Goal: Obtain resource: Obtain resource

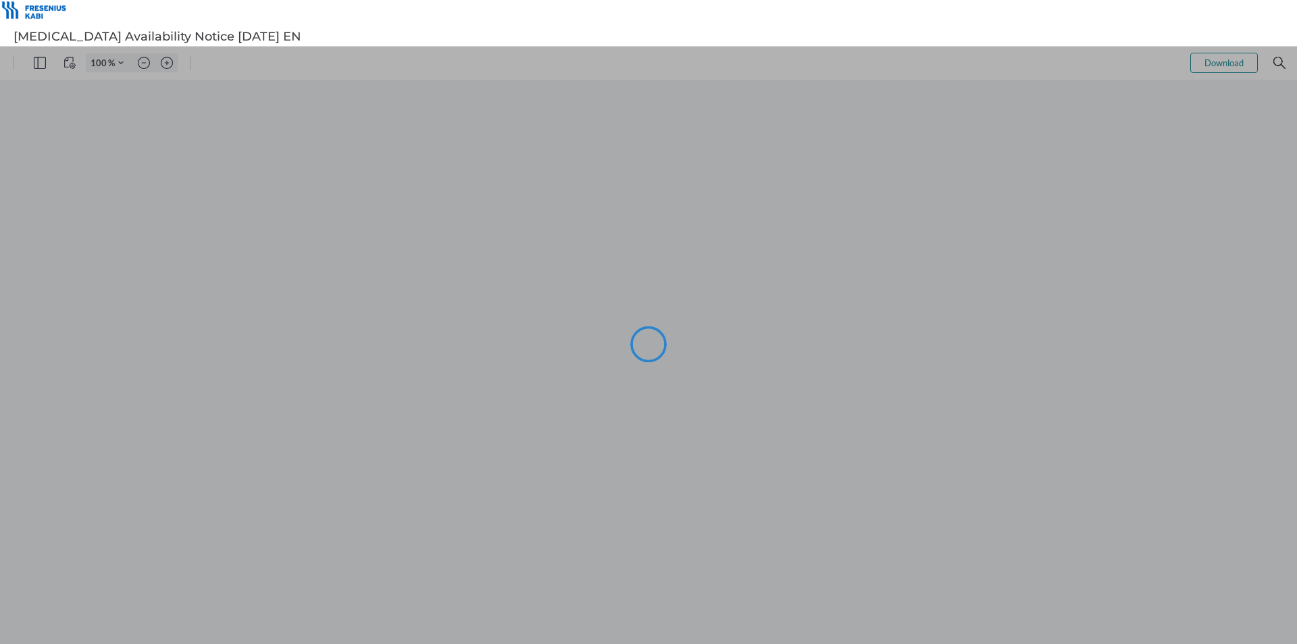
type input "105"
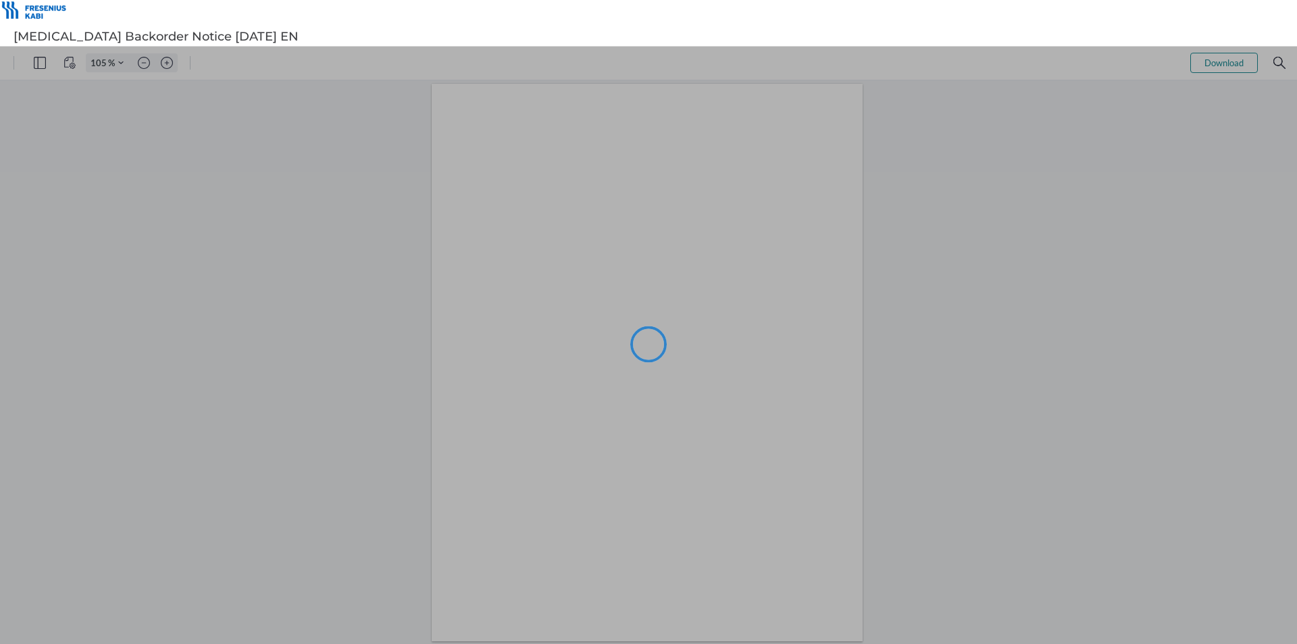
type input "105"
